Goal: Task Accomplishment & Management: Manage account settings

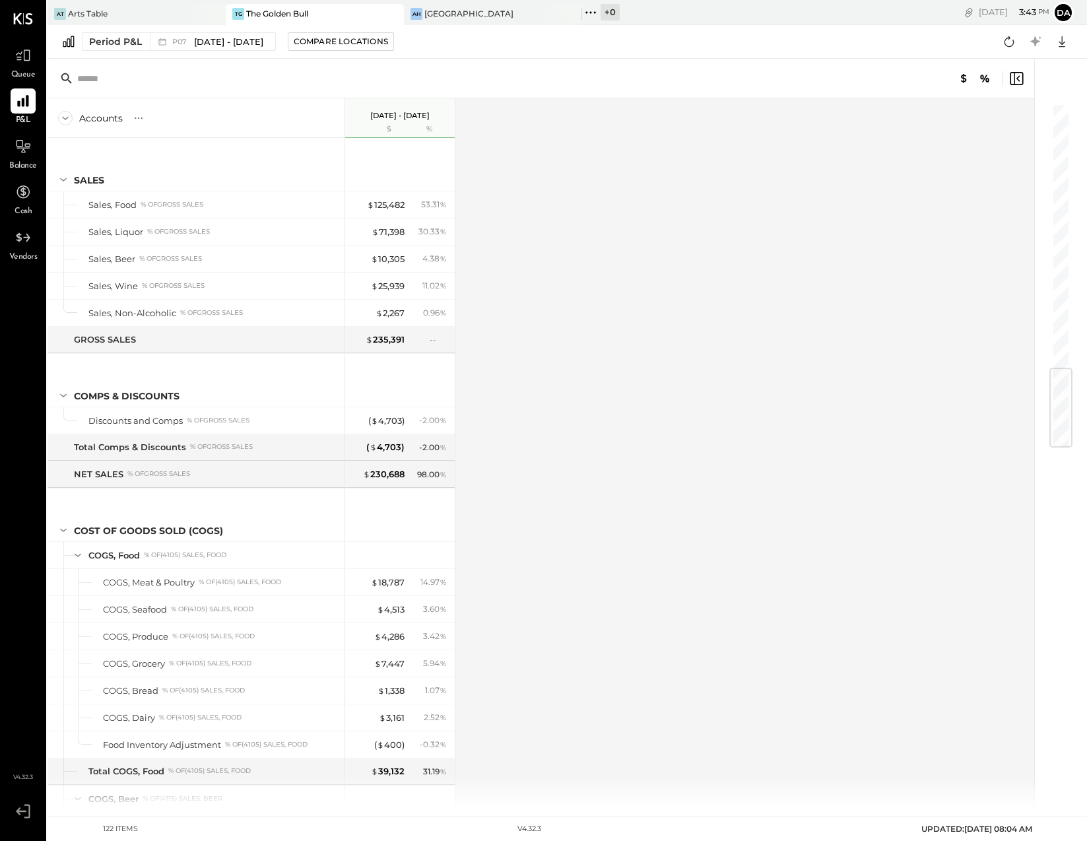
scroll to position [2228, 0]
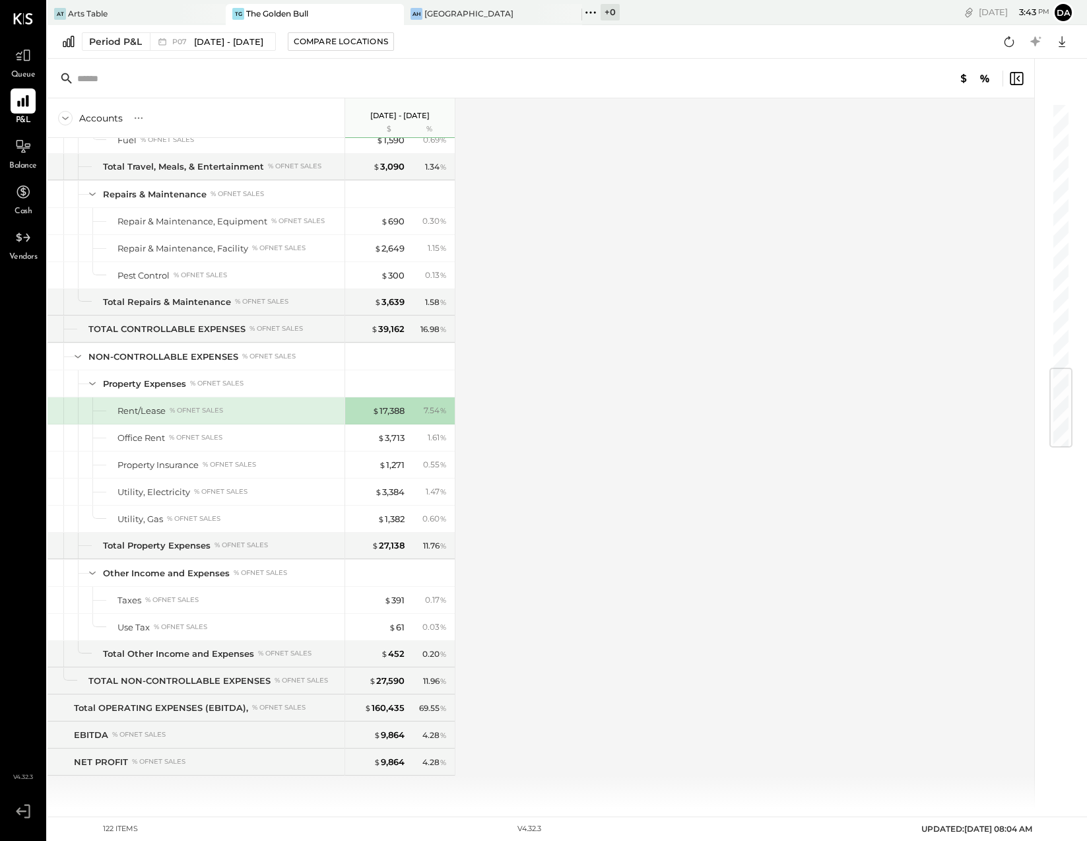
click at [304, 13] on div "The Golden Bull" at bounding box center [277, 13] width 62 height 11
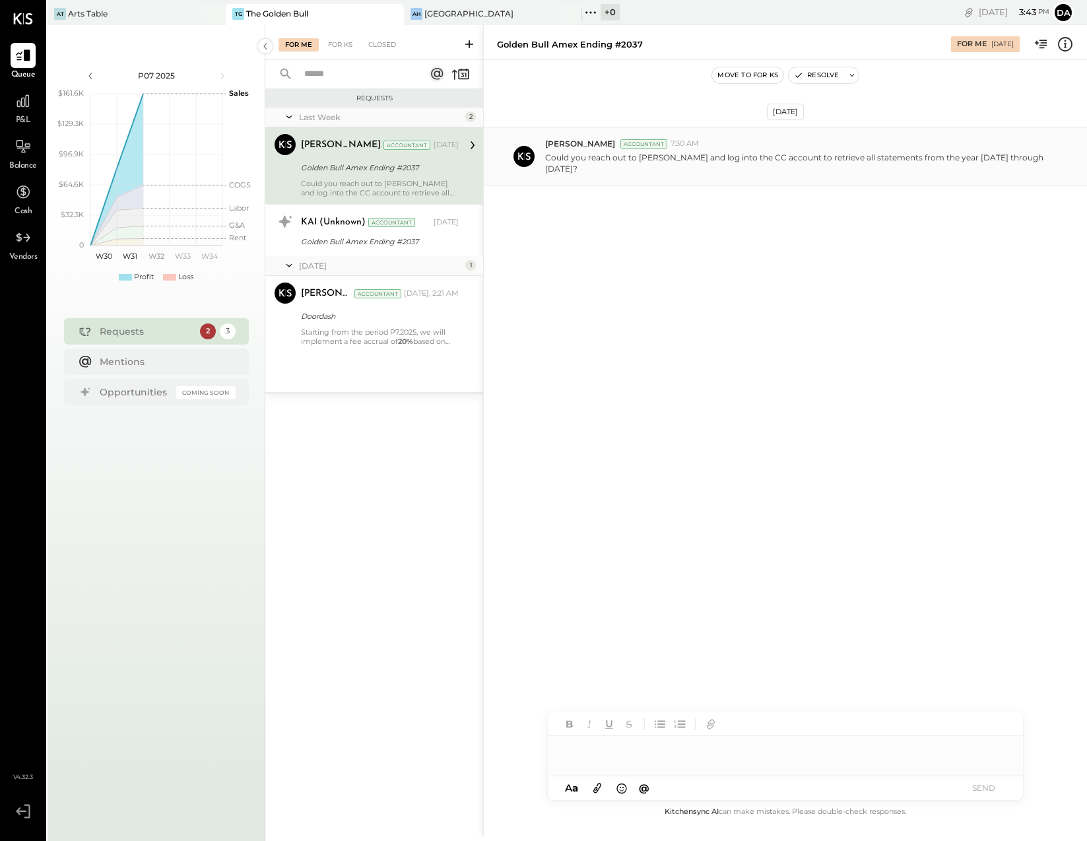
click at [774, 158] on p "Could you reach out to [PERSON_NAME] and log into the CC account to retrieve al…" at bounding box center [797, 163] width 505 height 22
click at [453, 11] on div "[GEOGRAPHIC_DATA]" at bounding box center [468, 13] width 89 height 11
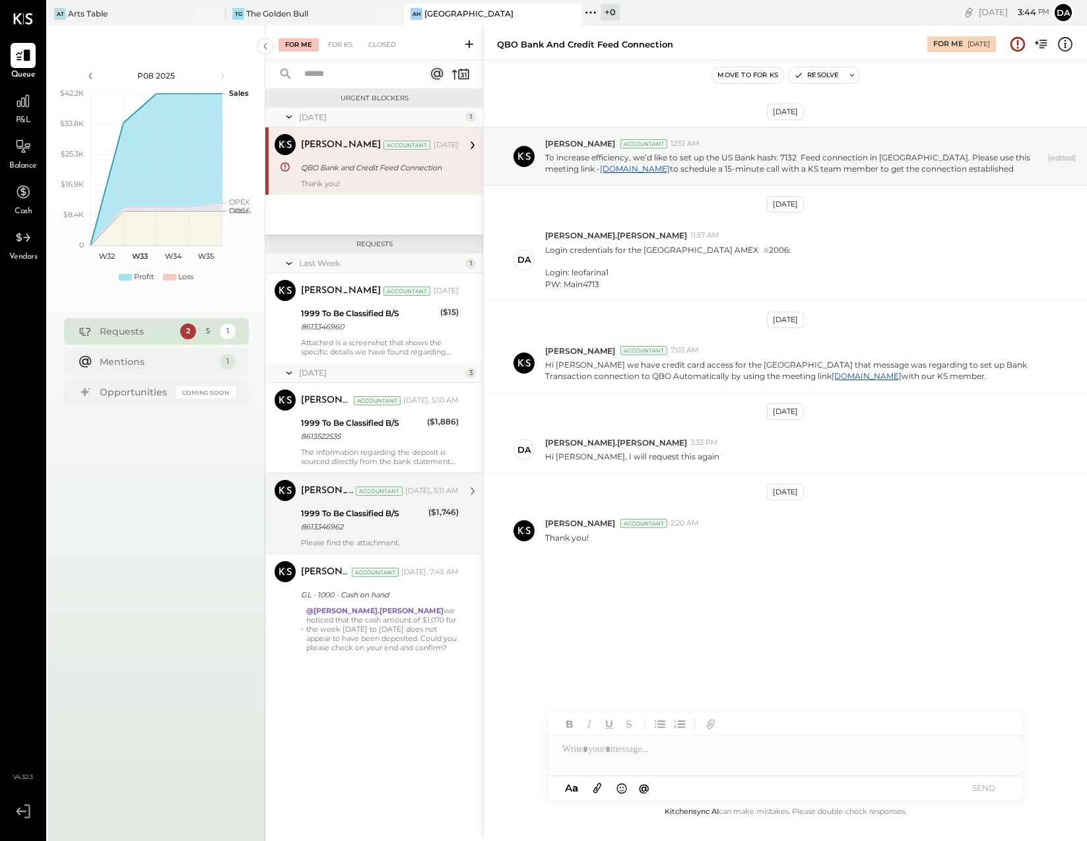
click at [441, 510] on div "($1,746)" at bounding box center [443, 512] width 30 height 13
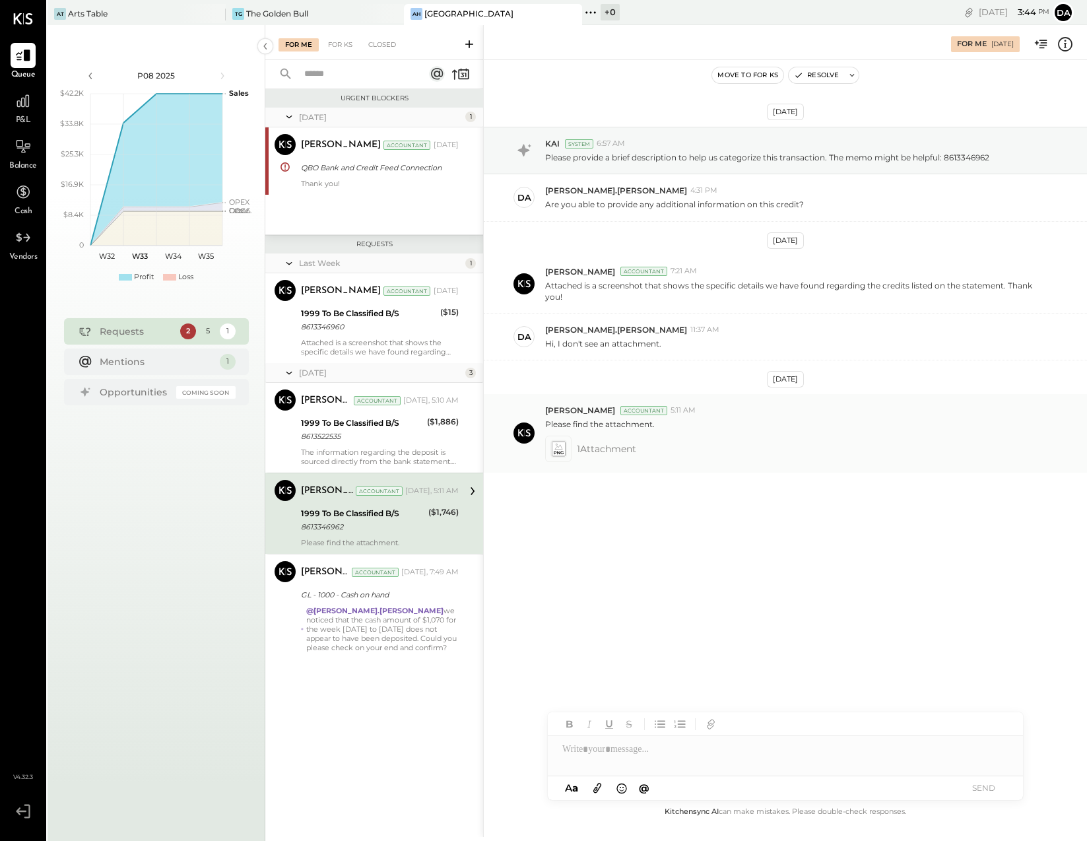
click at [562, 448] on icon at bounding box center [558, 447] width 8 height 6
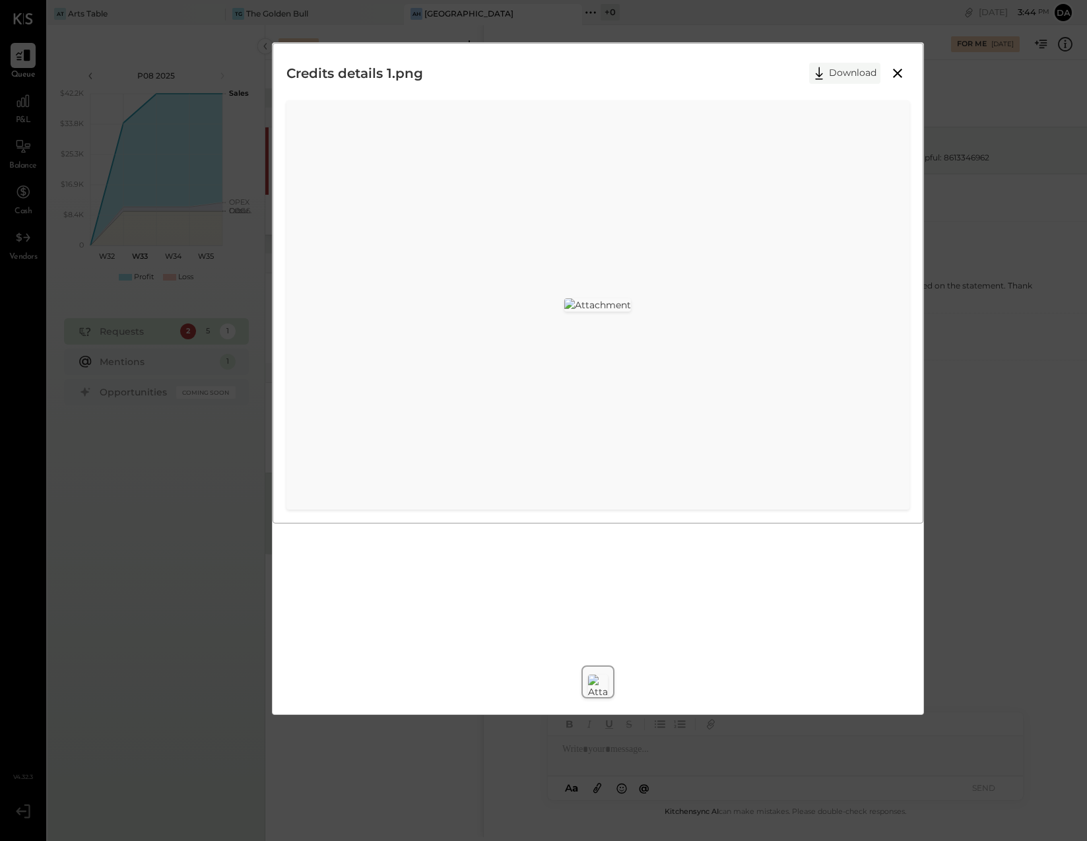
click at [847, 77] on button "Download" at bounding box center [844, 73] width 71 height 21
click at [896, 73] on icon at bounding box center [898, 73] width 16 height 16
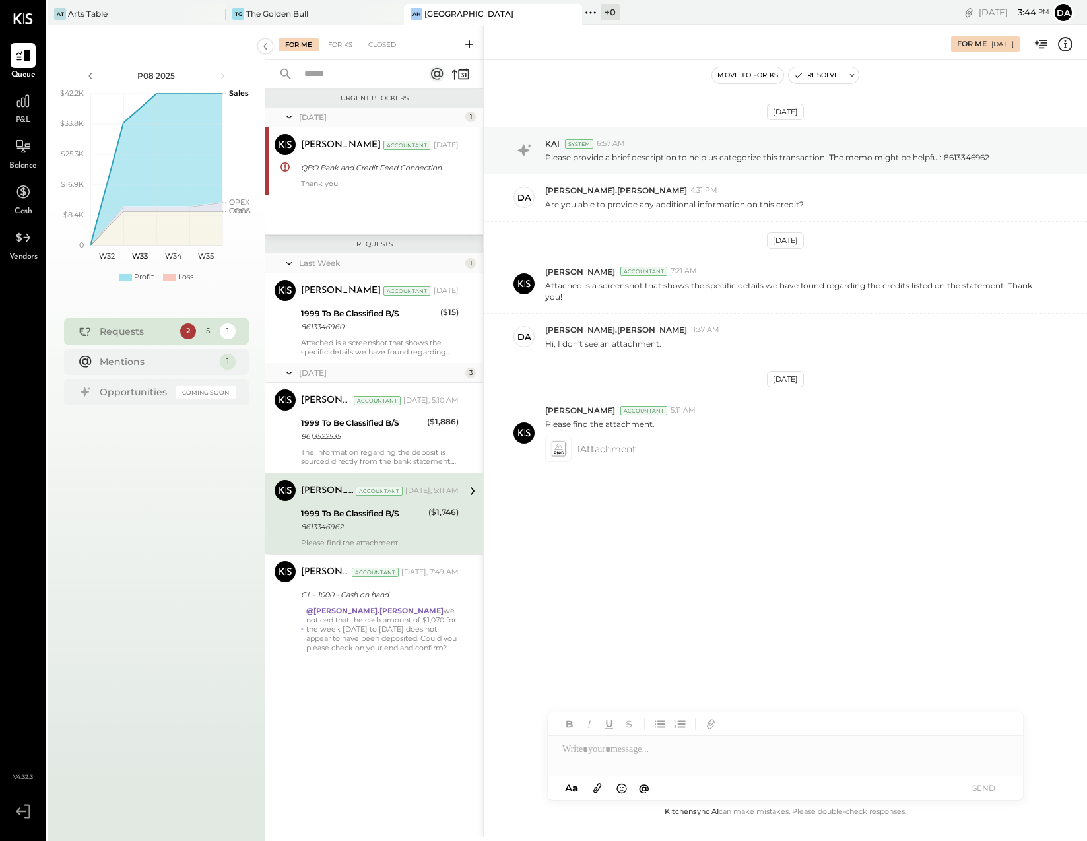
click at [1067, 44] on icon at bounding box center [1065, 44] width 17 height 17
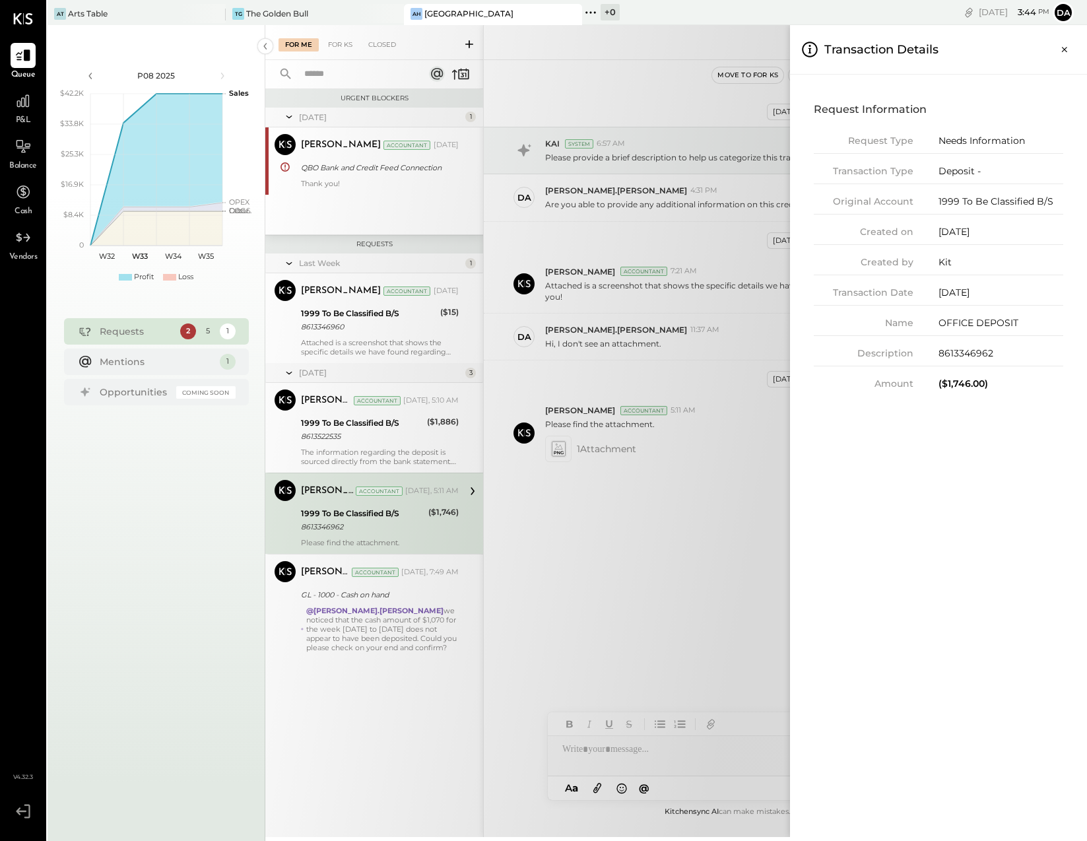
click at [680, 507] on div "For Me For KS Closed Urgent Blockers [DATE] 1 [PERSON_NAME] Accountant [PERSON_…" at bounding box center [676, 431] width 822 height 812
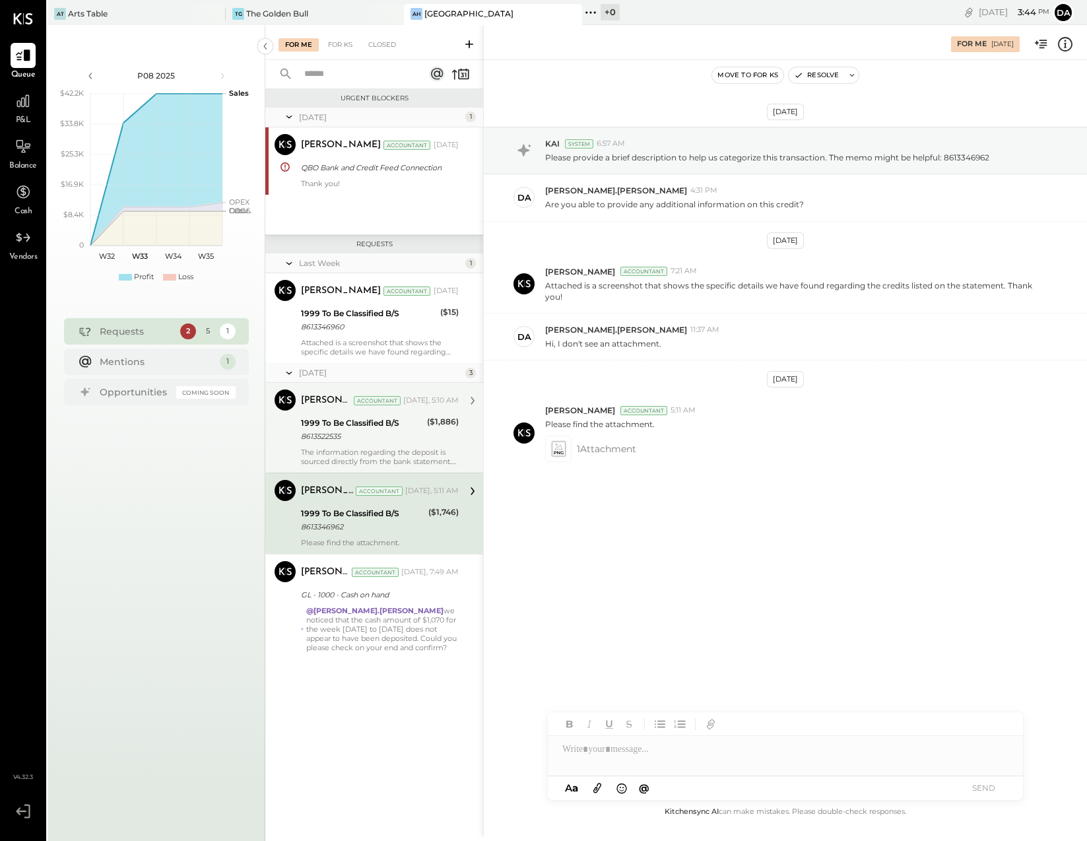
click at [444, 425] on div "($1,886)" at bounding box center [443, 421] width 32 height 13
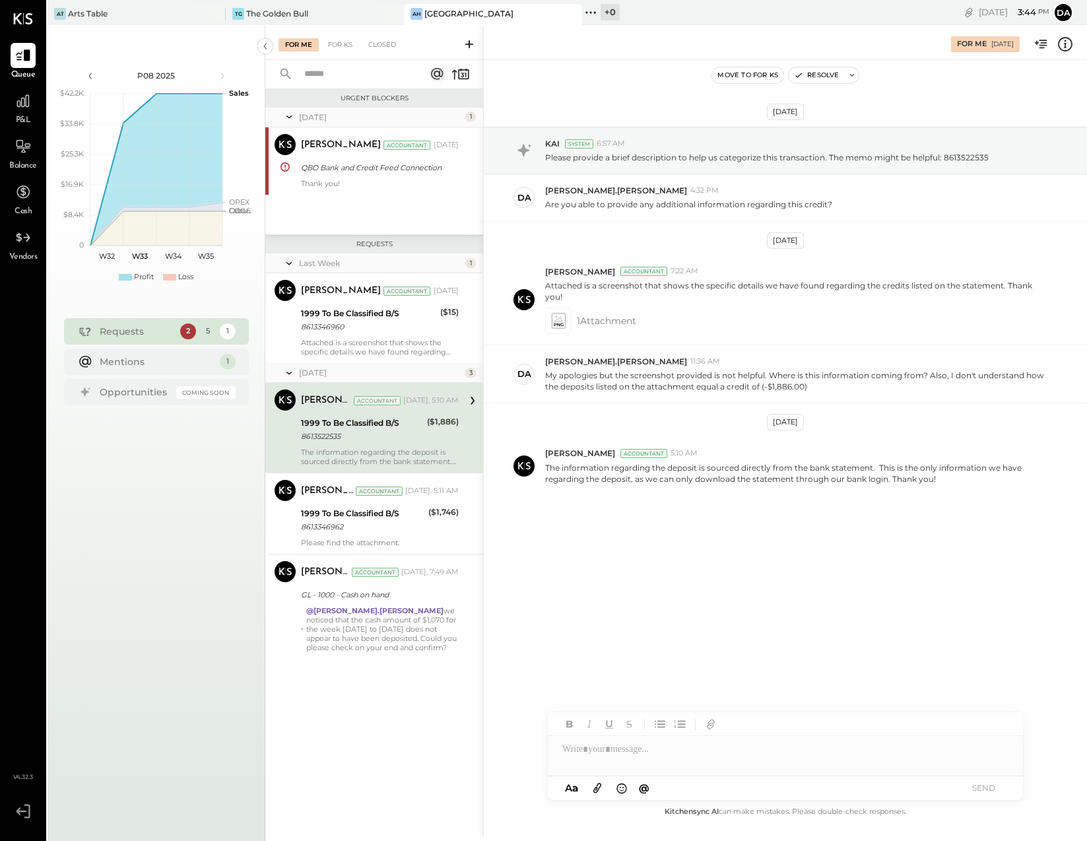
click at [1067, 45] on icon at bounding box center [1065, 44] width 17 height 17
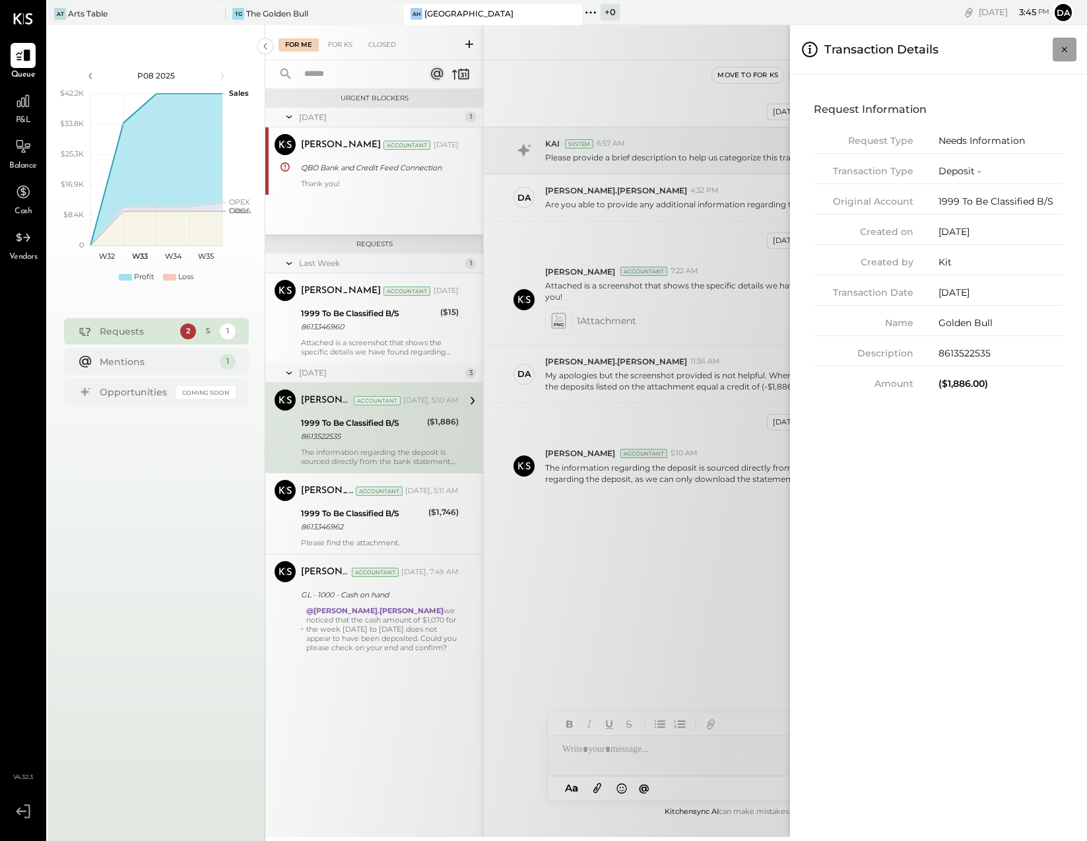
click at [1067, 46] on icon "Close panel" at bounding box center [1064, 49] width 13 height 13
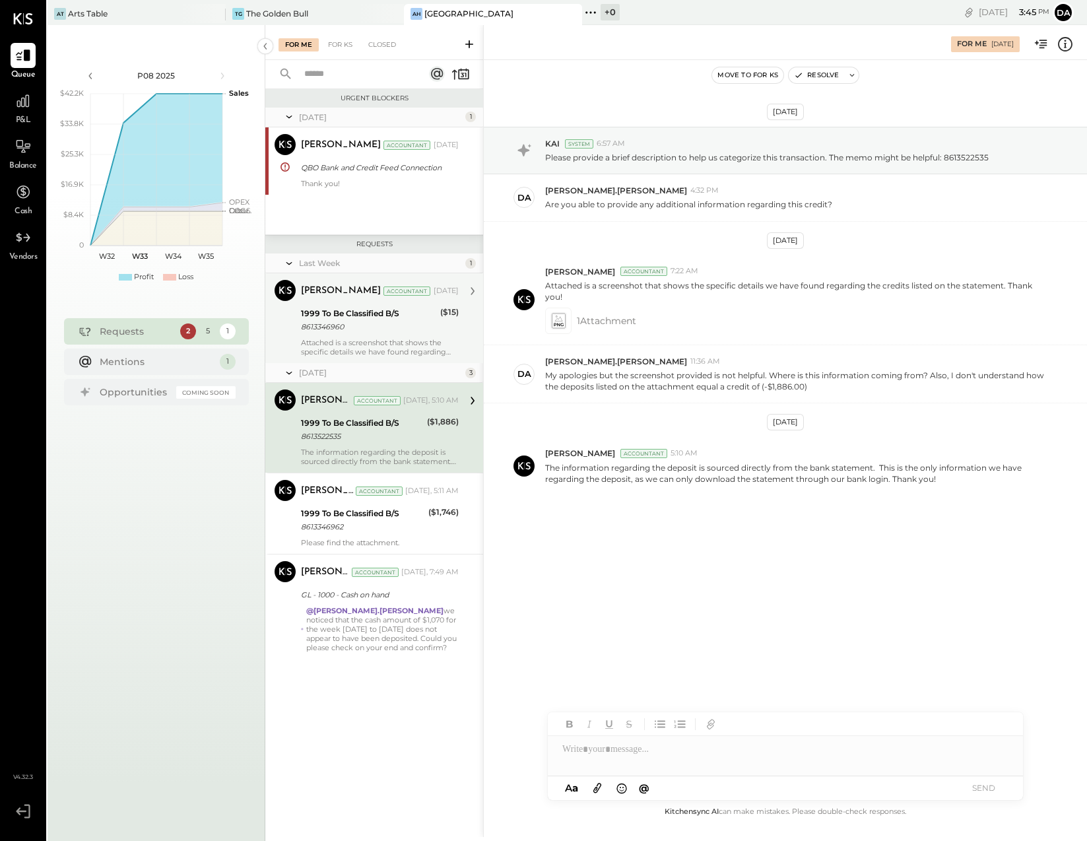
click at [451, 311] on div "($15)" at bounding box center [449, 312] width 18 height 13
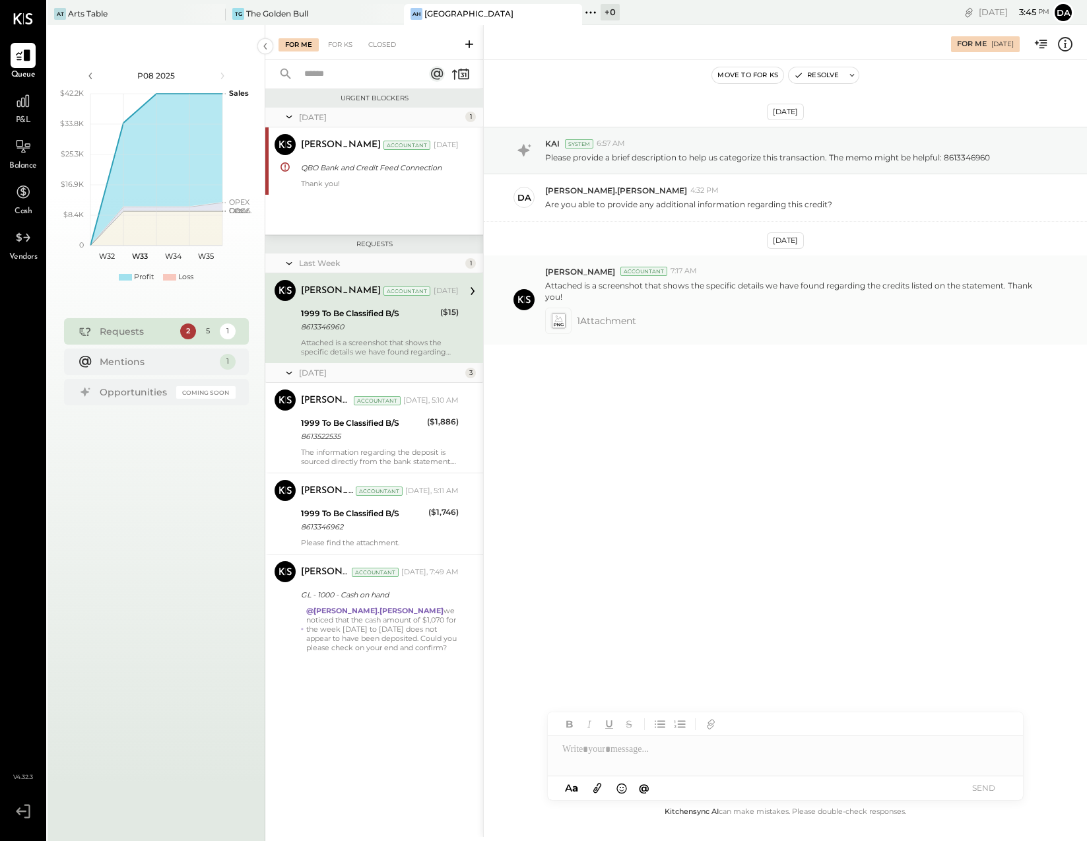
click at [635, 323] on span "1 Attachment" at bounding box center [606, 321] width 59 height 26
click at [566, 318] on icon at bounding box center [558, 321] width 17 height 18
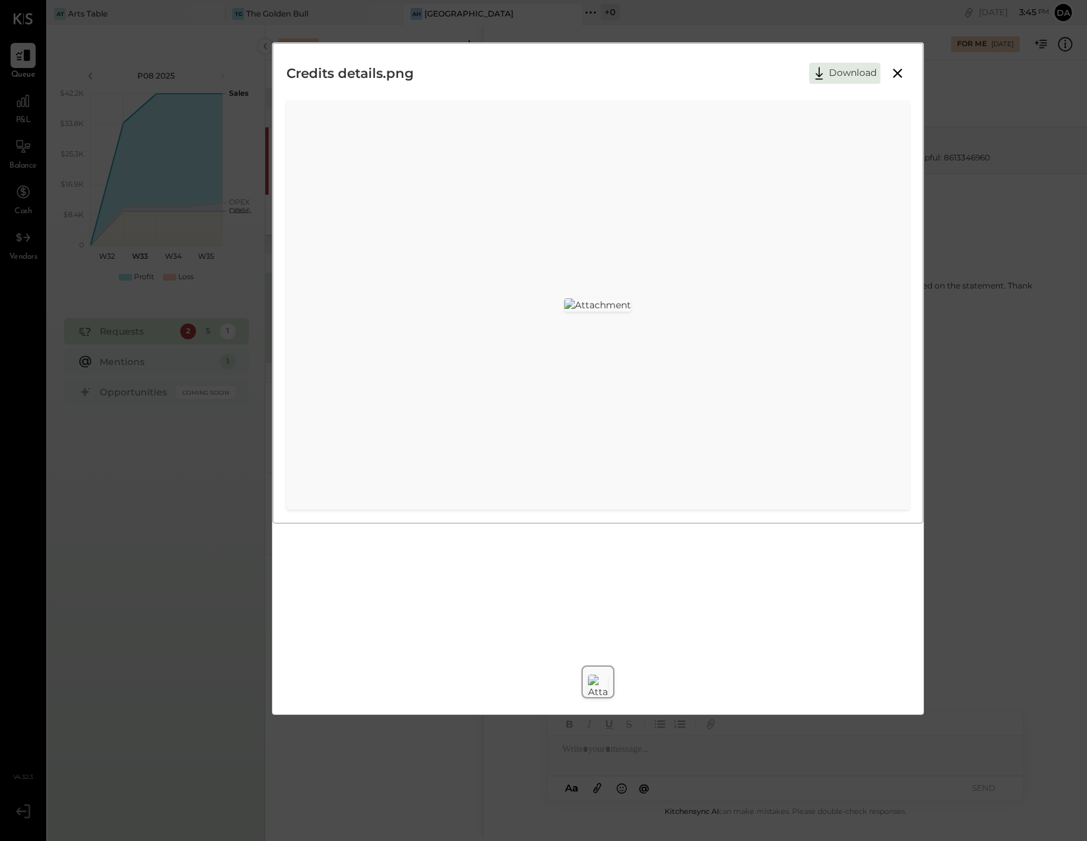
click at [898, 69] on icon at bounding box center [898, 73] width 16 height 16
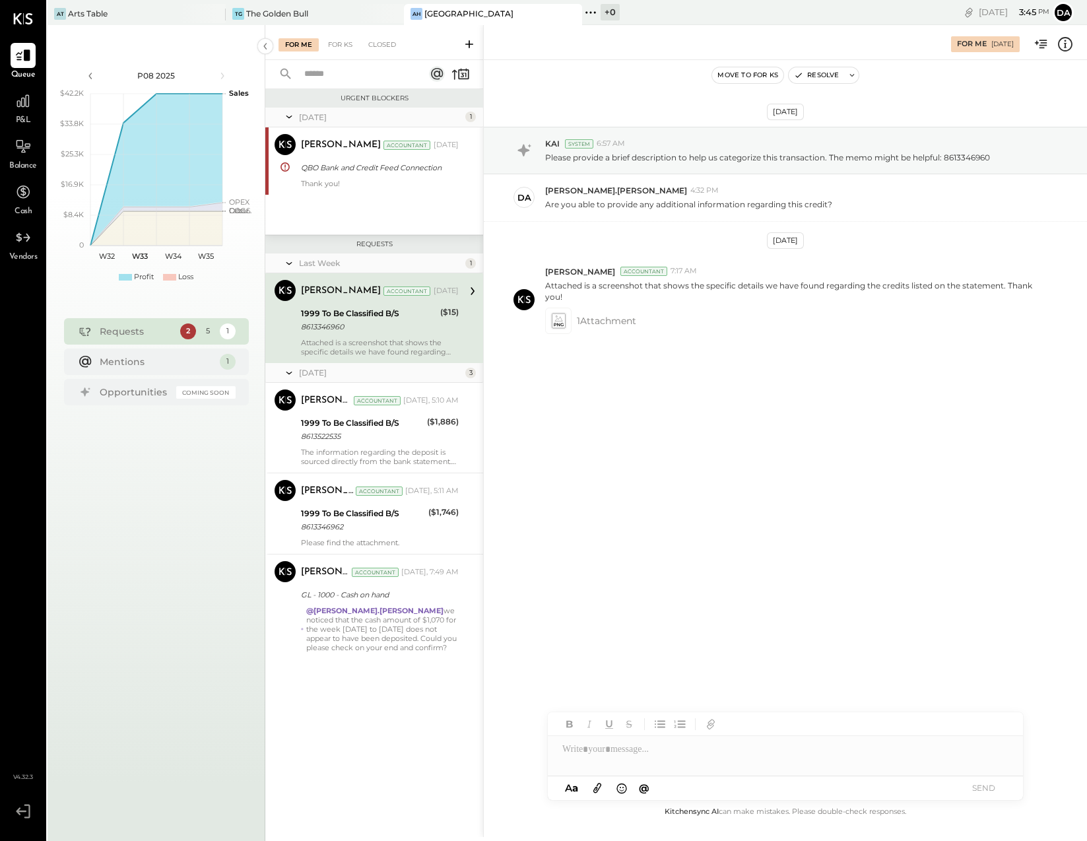
click at [898, 69] on div "Move to for ks Resolve" at bounding box center [785, 75] width 603 height 17
click at [562, 317] on icon at bounding box center [558, 320] width 14 height 15
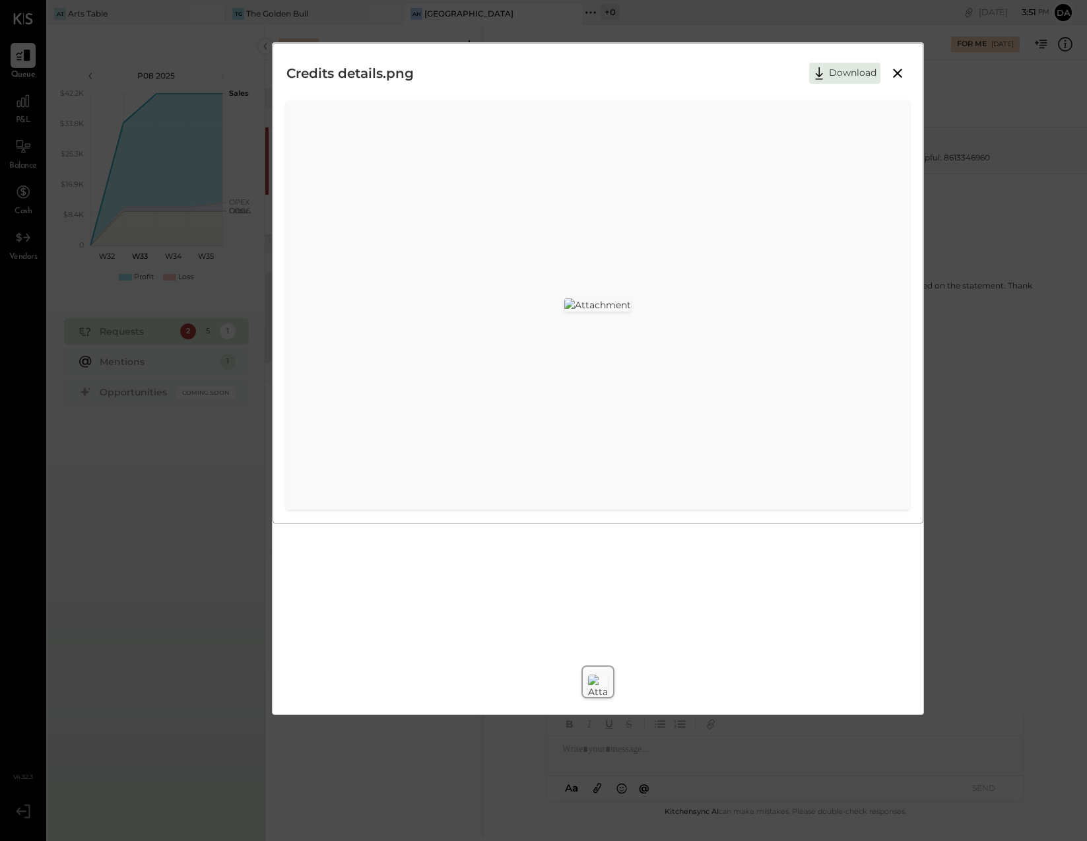
click at [900, 71] on icon at bounding box center [898, 73] width 16 height 16
